Goal: Find specific page/section: Find specific page/section

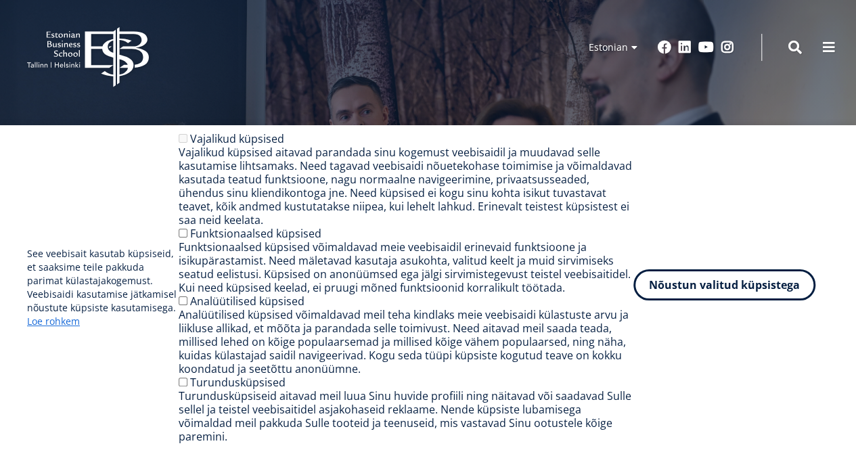
click at [781, 300] on button "Nõustun valitud küpsistega" at bounding box center [724, 284] width 182 height 31
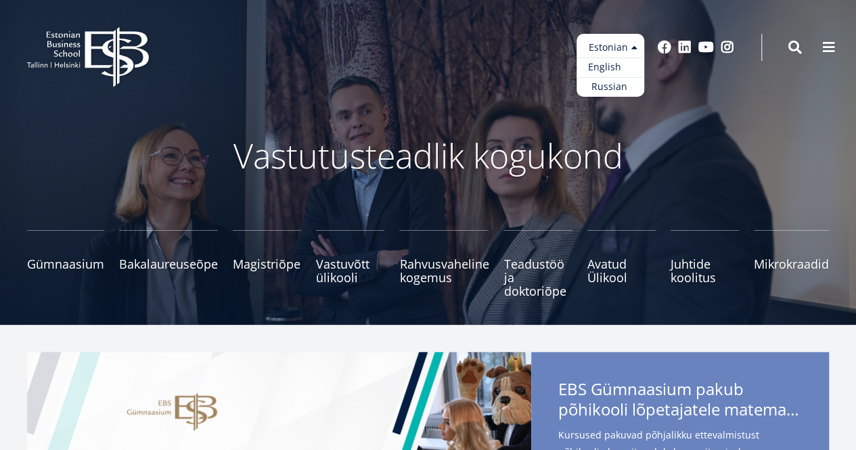
click at [603, 68] on link "English" at bounding box center [610, 68] width 68 height 20
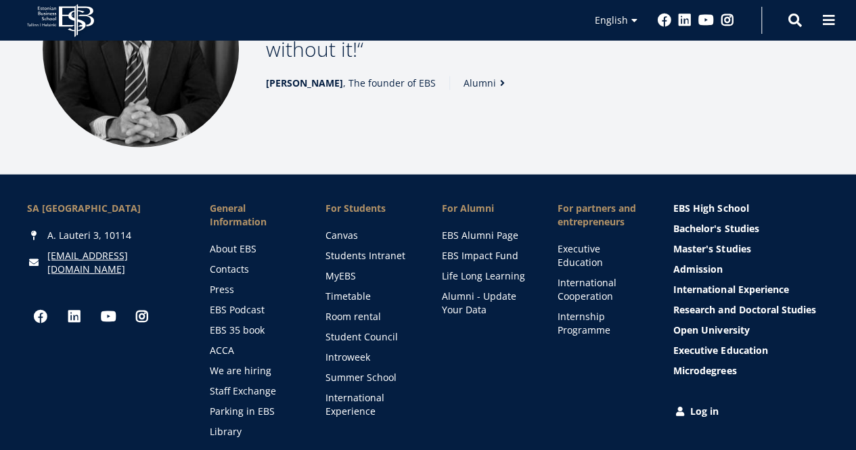
scroll to position [1820, 0]
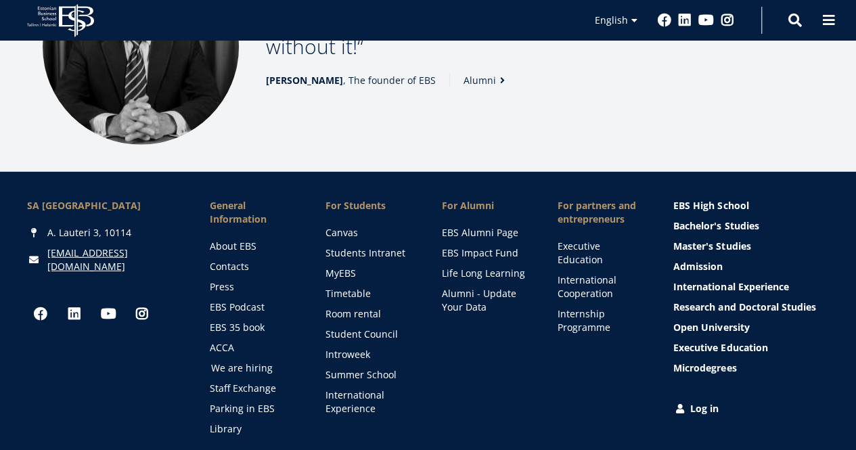
click at [256, 361] on link "We are hiring" at bounding box center [255, 368] width 89 height 14
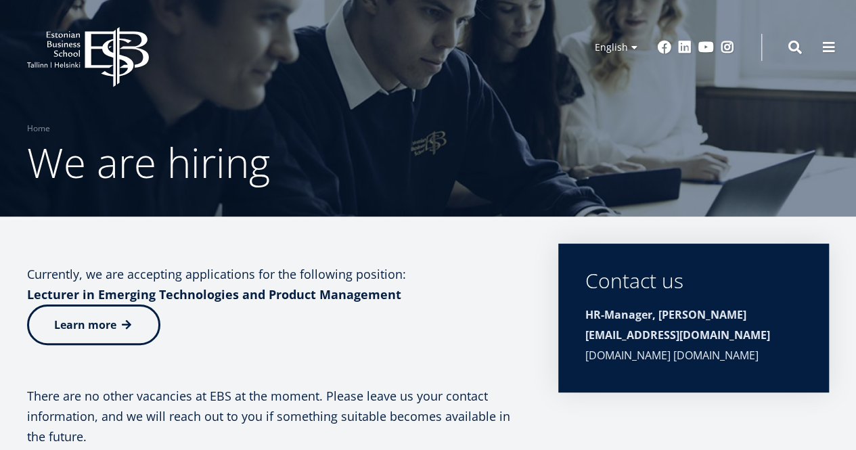
click at [504, 323] on p "Learn more" at bounding box center [279, 324] width 504 height 41
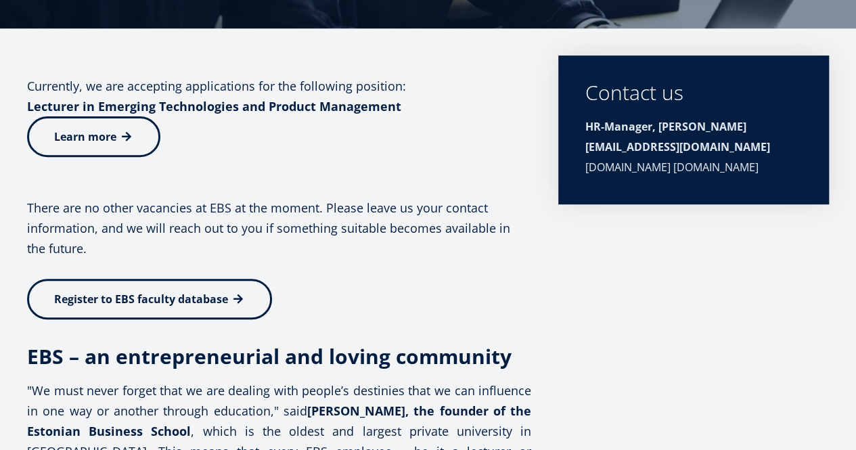
scroll to position [189, 0]
